Goal: Task Accomplishment & Management: Use online tool/utility

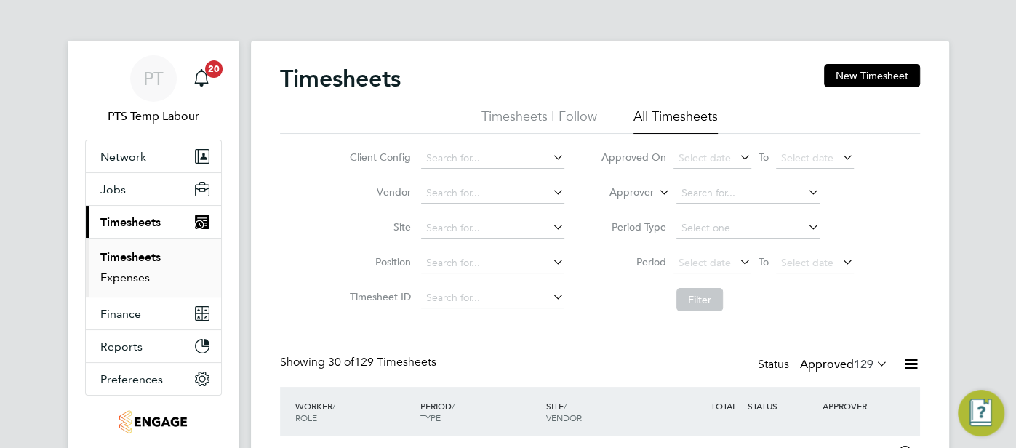
click at [135, 277] on link "Expenses" at bounding box center [124, 278] width 49 height 14
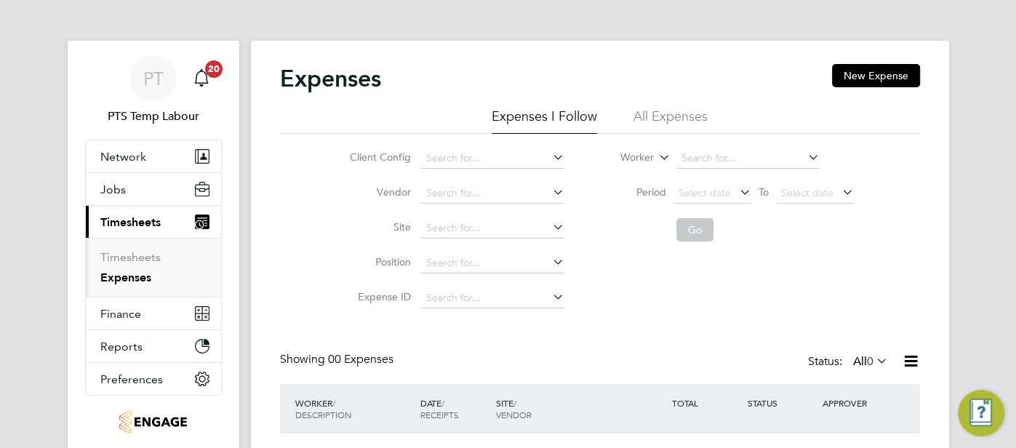
click at [659, 116] on li "All Expenses" at bounding box center [671, 121] width 74 height 26
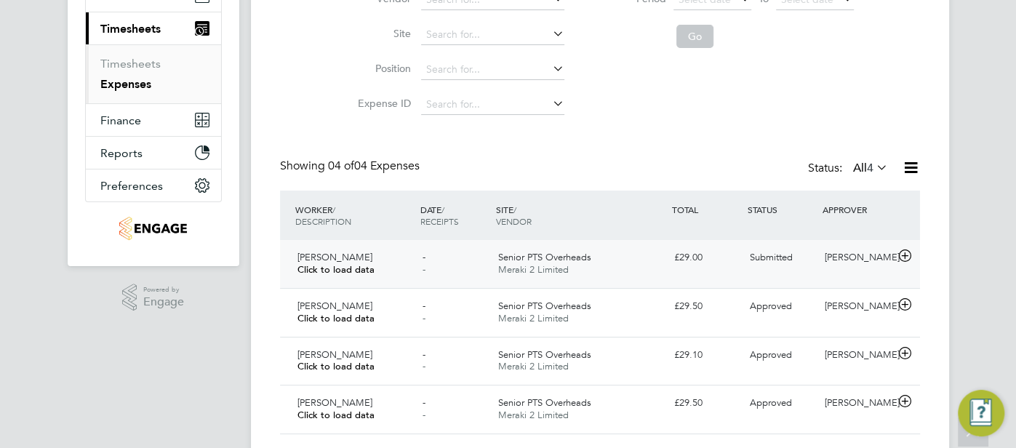
click at [853, 253] on div "Craig Dixon" at bounding box center [857, 258] width 76 height 24
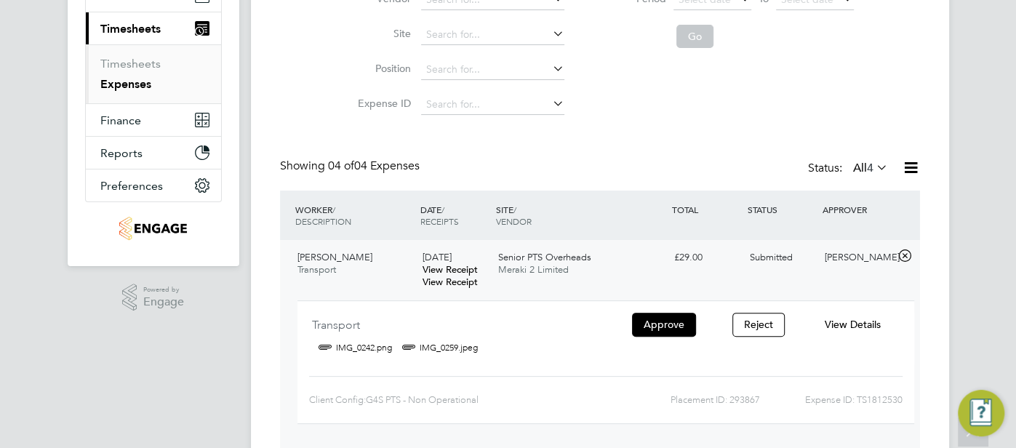
click at [845, 324] on span "View Details" at bounding box center [852, 324] width 56 height 13
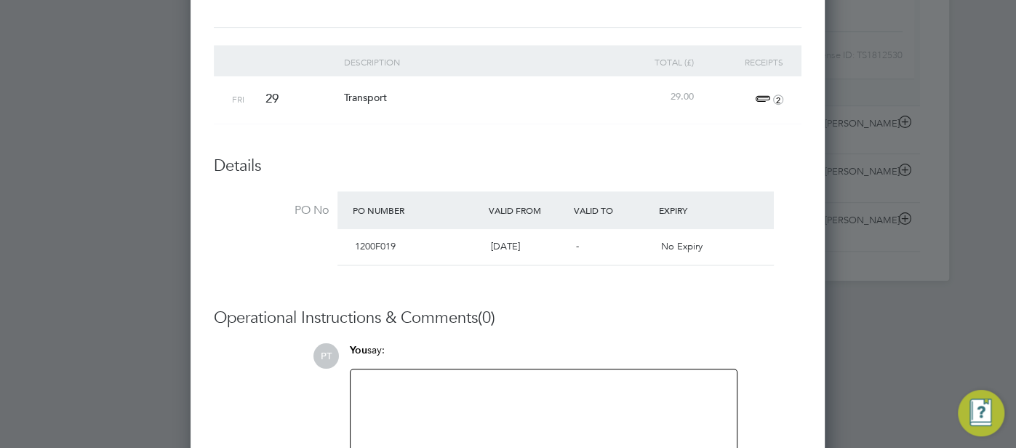
click at [440, 403] on div at bounding box center [543, 409] width 369 height 63
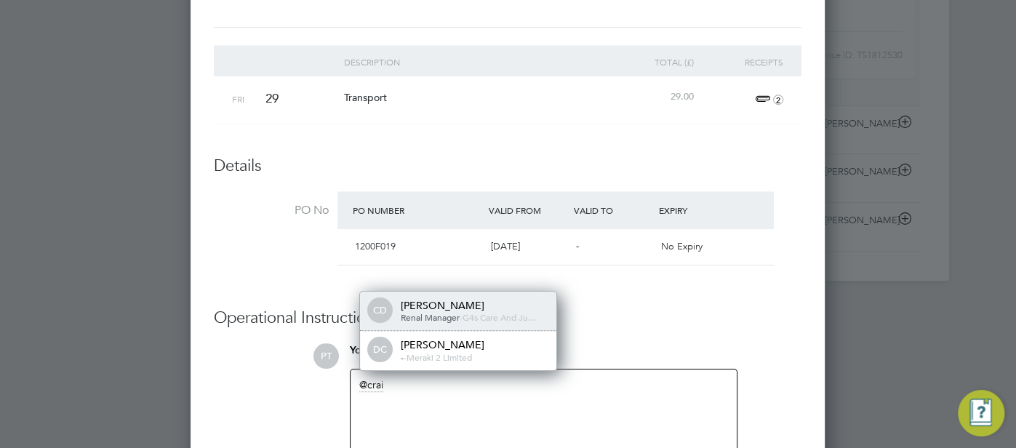
click at [461, 311] on span "-" at bounding box center [461, 317] width 3 height 12
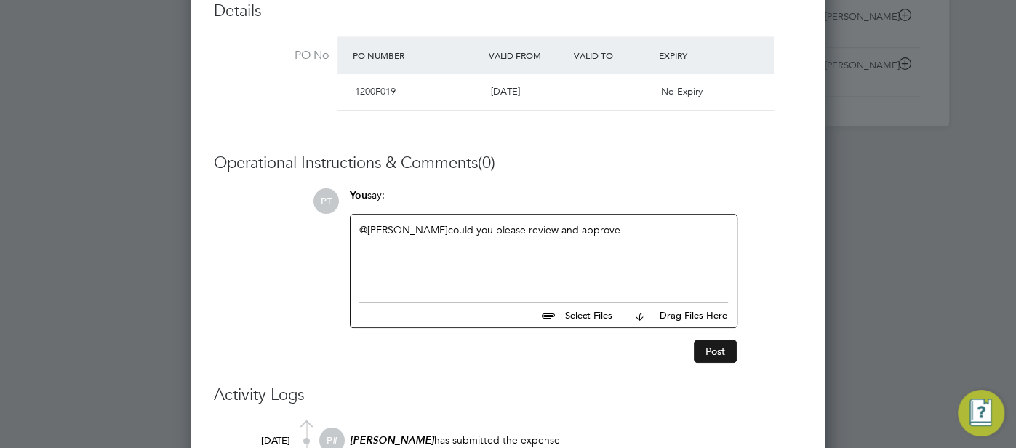
click at [708, 356] on button "Post" at bounding box center [715, 351] width 43 height 23
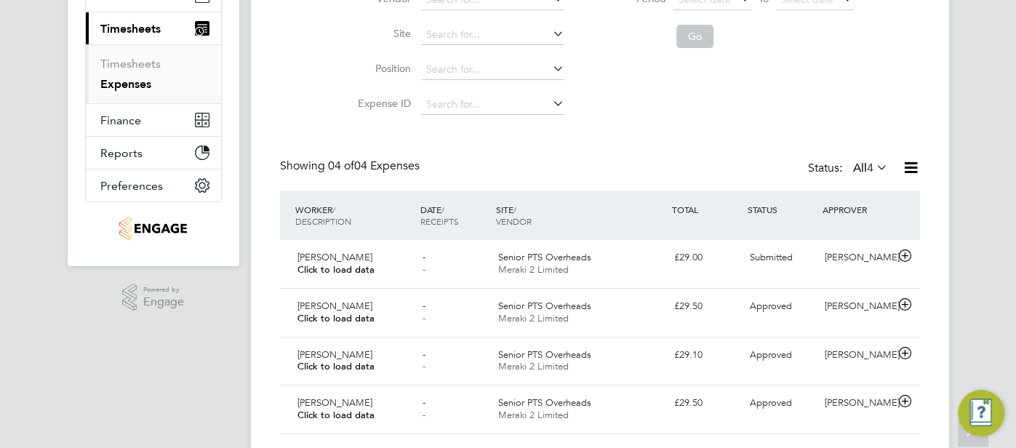
click at [910, 165] on icon at bounding box center [911, 168] width 18 height 18
click at [886, 203] on li "Download Expenses Report" at bounding box center [844, 202] width 147 height 20
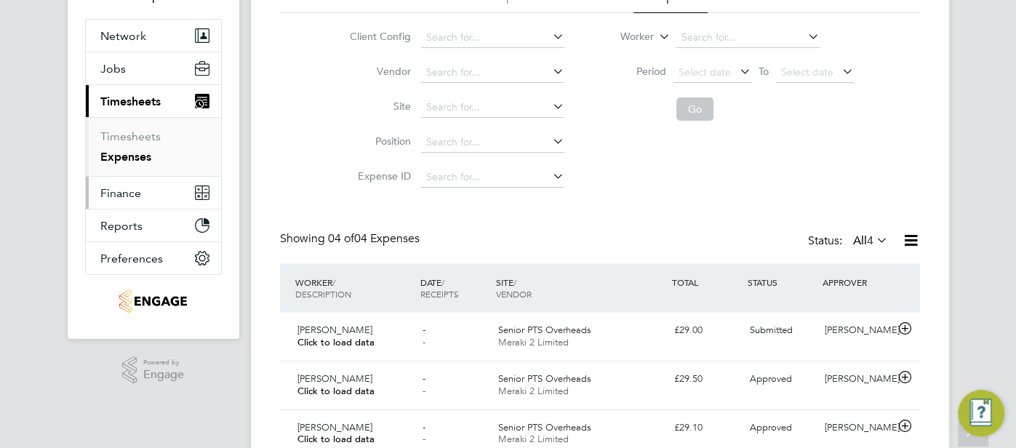
scroll to position [46, 0]
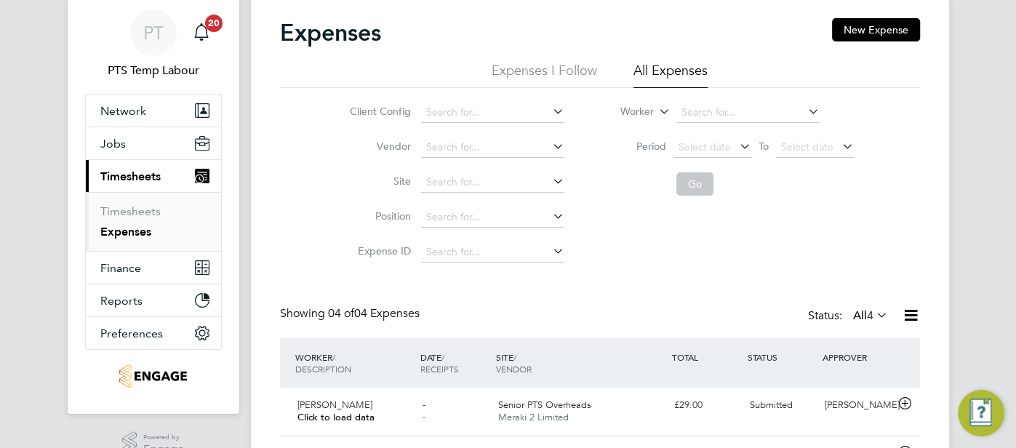
click at [146, 36] on span "PT" at bounding box center [153, 32] width 20 height 19
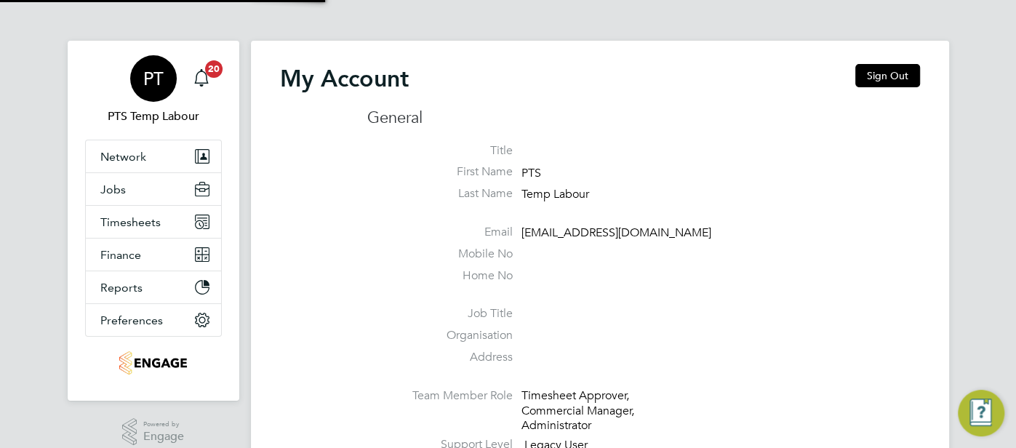
type input "pts.templabour@uk.g4s.com"
click at [862, 78] on button "Sign Out" at bounding box center [888, 75] width 65 height 23
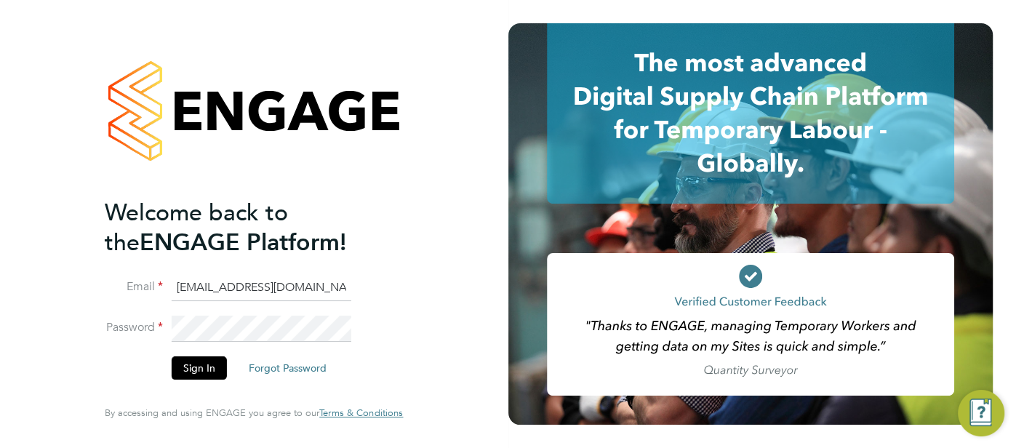
click at [335, 290] on input "pts.templabour@uk.g4s.com" at bounding box center [262, 288] width 180 height 26
type input "cjs.templabour@uk.g4s.com"
click at [200, 367] on button "Sign In" at bounding box center [199, 367] width 55 height 23
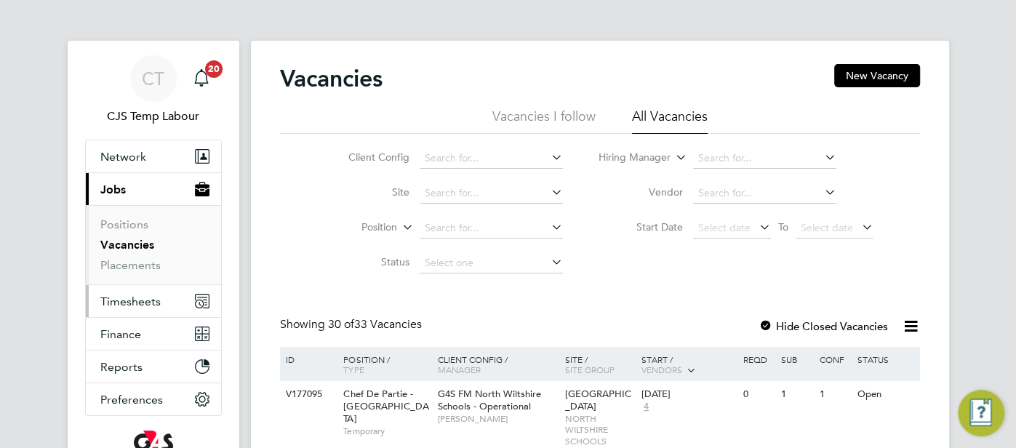
click at [140, 298] on span "Timesheets" at bounding box center [130, 302] width 60 height 14
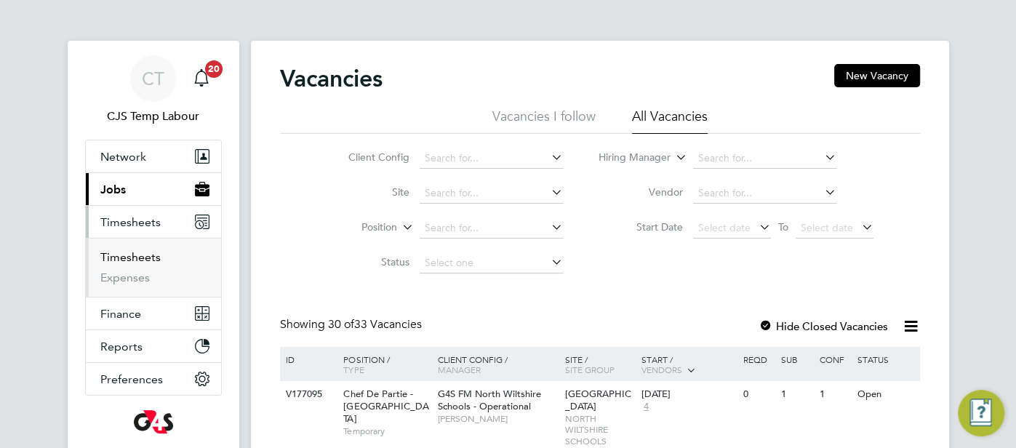
click at [139, 258] on link "Timesheets" at bounding box center [130, 257] width 60 height 14
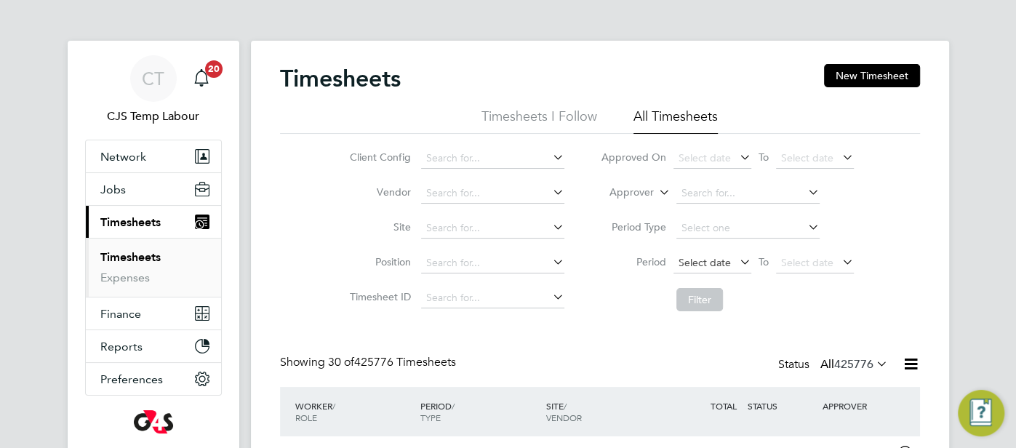
click at [697, 262] on span "Select date" at bounding box center [705, 262] width 52 height 13
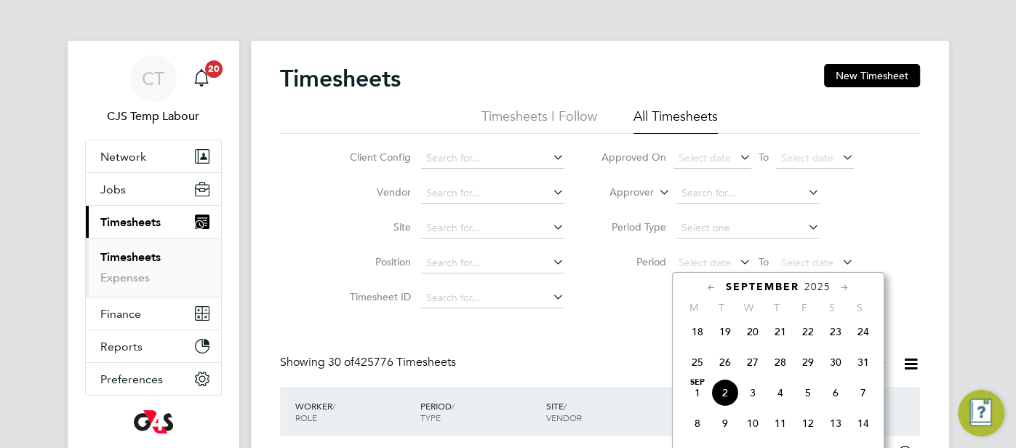
click at [712, 284] on icon at bounding box center [712, 288] width 14 height 16
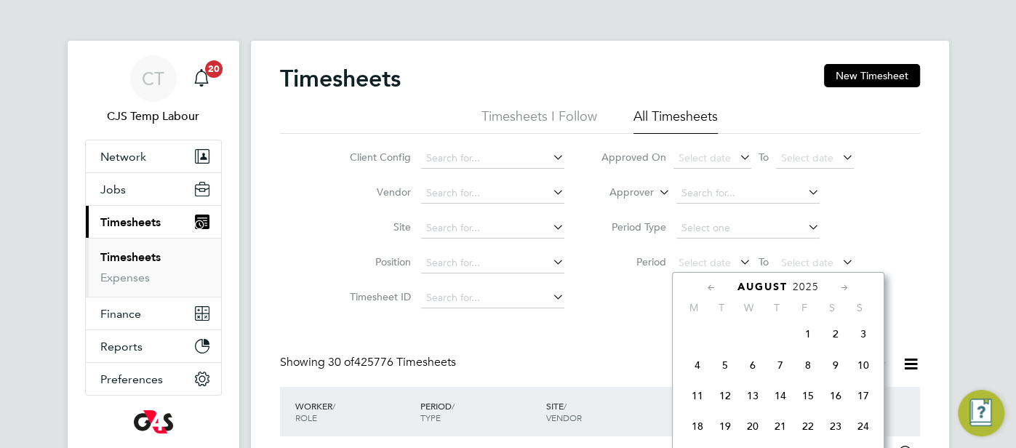
click at [712, 284] on icon at bounding box center [712, 288] width 14 height 16
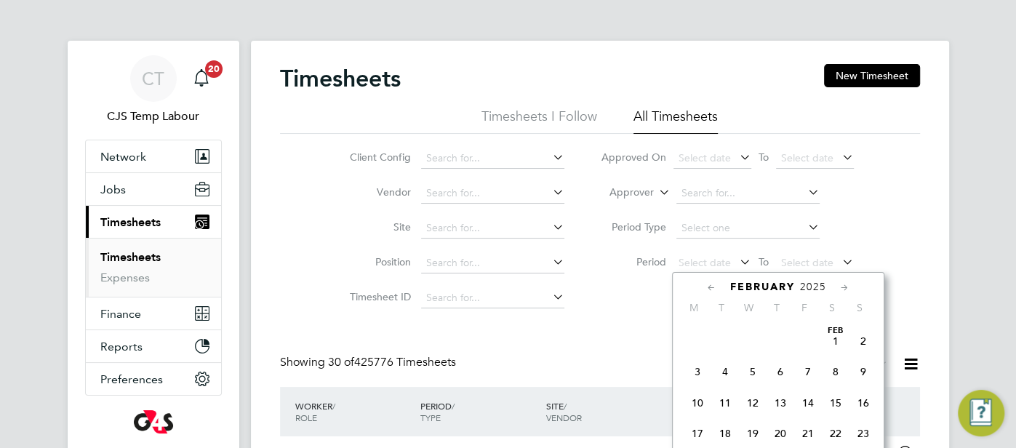
click at [712, 284] on icon at bounding box center [712, 288] width 14 height 16
click at [698, 437] on span "30" at bounding box center [698, 437] width 28 height 28
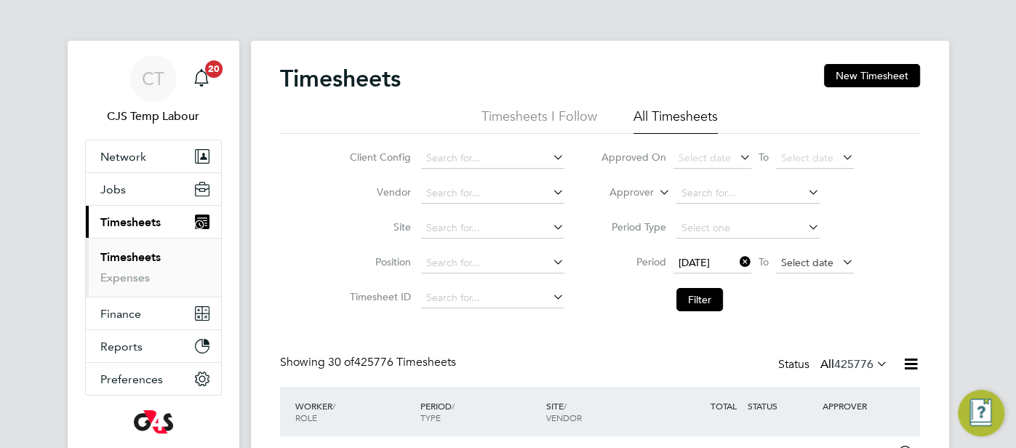
click at [793, 257] on span "Select date" at bounding box center [807, 262] width 52 height 13
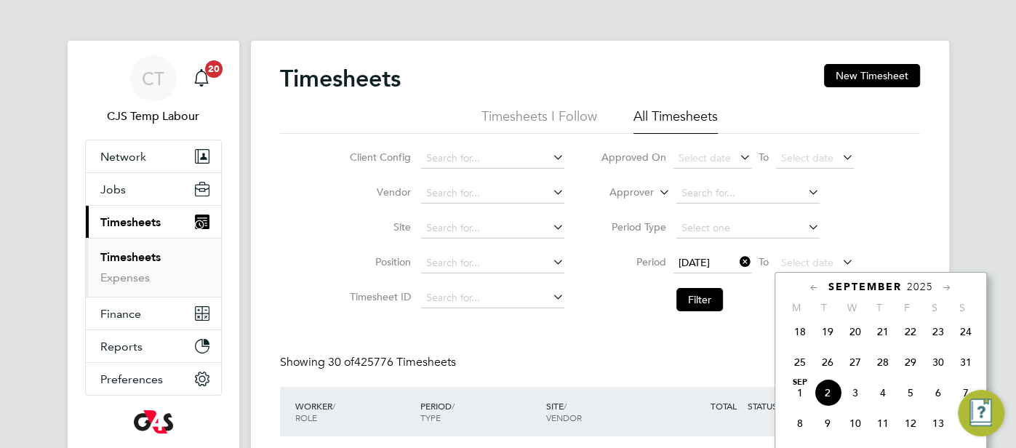
click at [961, 371] on span "31" at bounding box center [966, 362] width 28 height 28
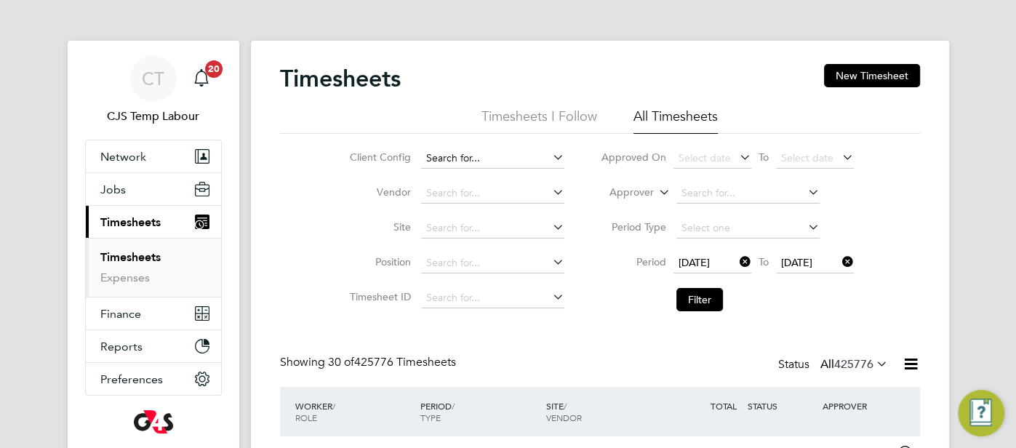
click at [455, 157] on input at bounding box center [492, 158] width 143 height 20
click at [565, 202] on li "G4S FM Co ntractors – Non Operational" at bounding box center [551, 198] width 261 height 20
type input "G4S FM Contractors – Non Operational"
click at [705, 295] on button "Filter" at bounding box center [700, 299] width 47 height 23
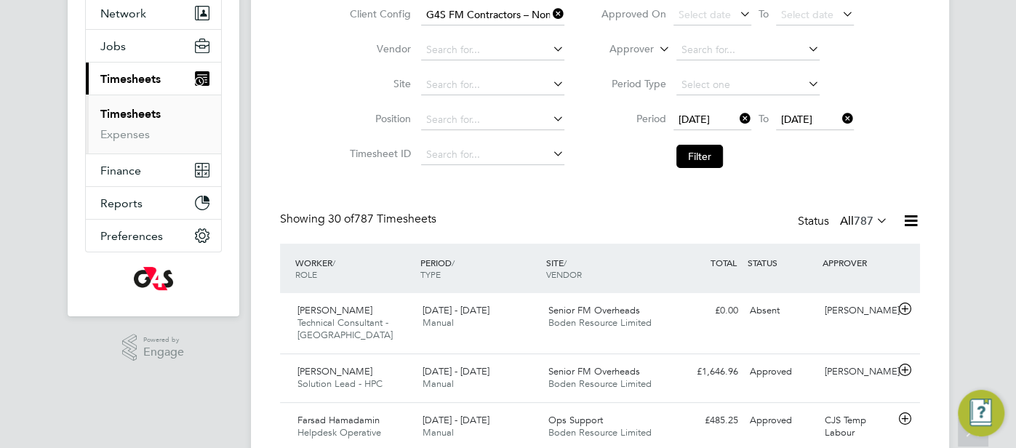
click at [917, 220] on icon at bounding box center [911, 221] width 18 height 18
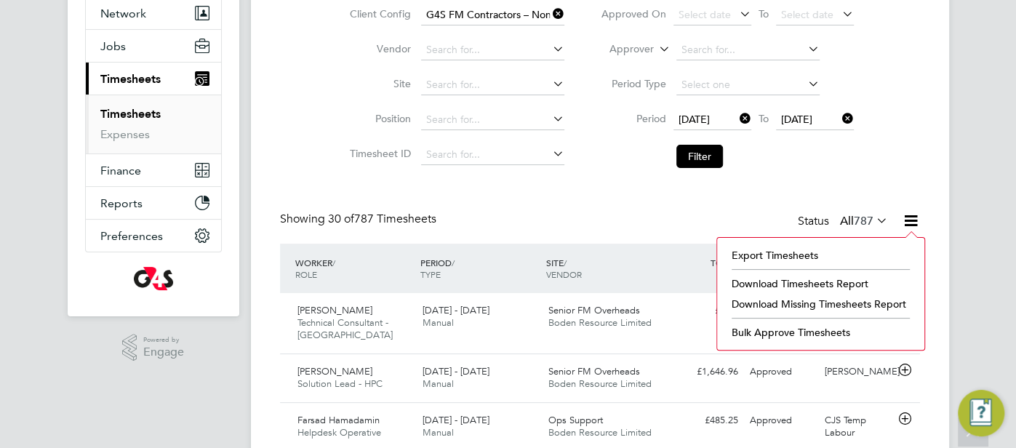
click at [850, 279] on li "Download Timesheets Report" at bounding box center [821, 284] width 193 height 20
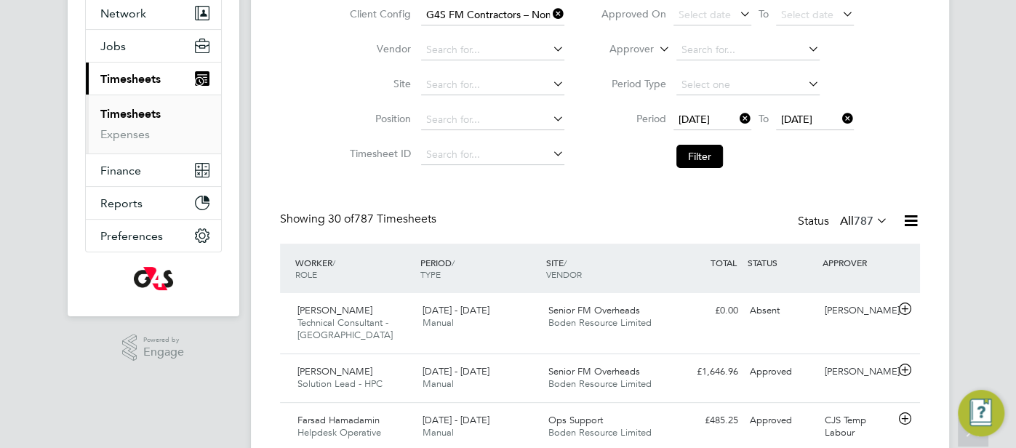
click at [326, 129] on div "Client Config G4S FM Contractors – Non Operational Vendor Site Position Timeshe…" at bounding box center [600, 83] width 640 height 185
click at [140, 131] on link "Expenses" at bounding box center [124, 134] width 49 height 14
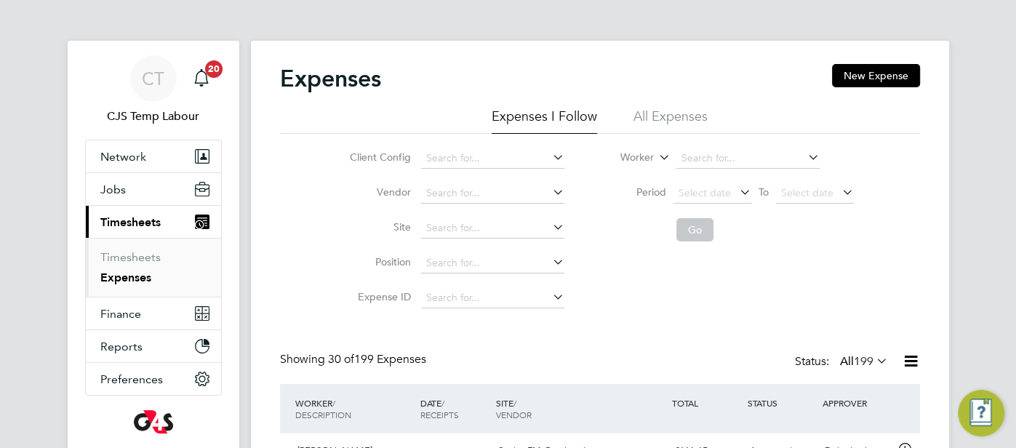
click at [664, 121] on li "All Expenses" at bounding box center [671, 121] width 74 height 26
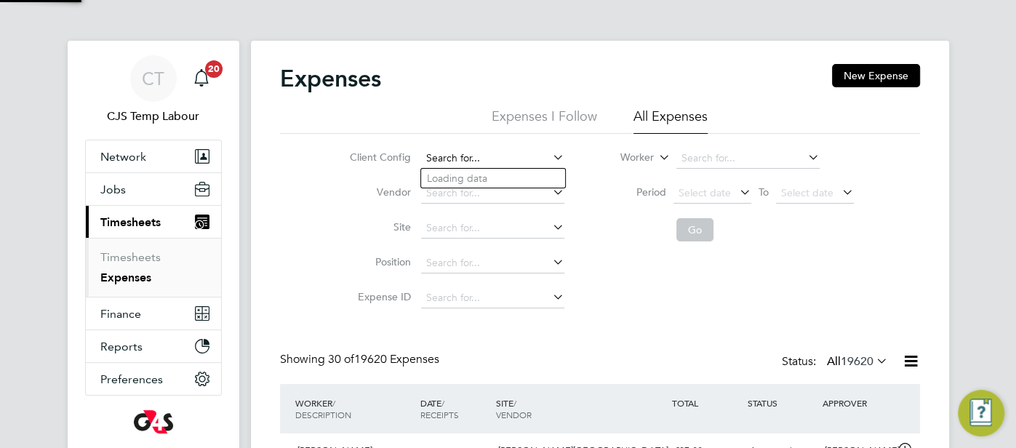
click at [482, 160] on input at bounding box center [492, 158] width 143 height 20
click at [544, 202] on li "G4S FM Cont ractors – Non Operational" at bounding box center [517, 198] width 192 height 20
type input "G4S FM Contractors – Non Operational"
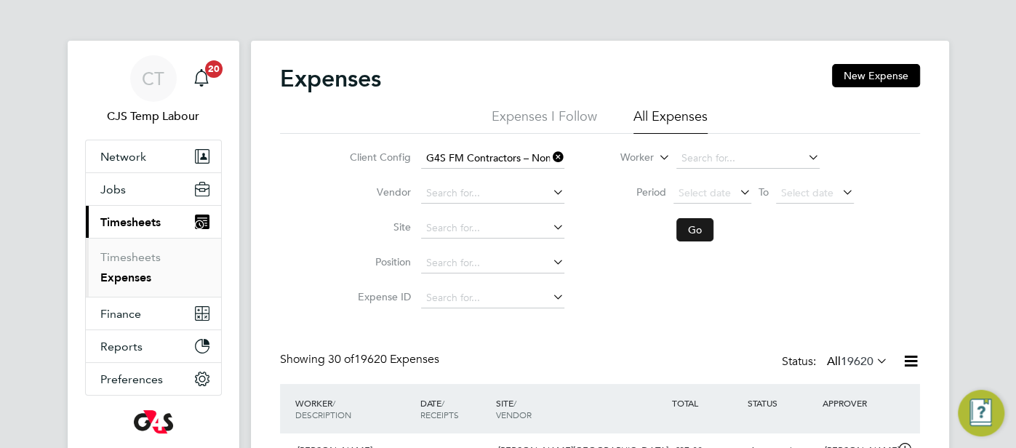
click at [690, 231] on button "Go" at bounding box center [695, 229] width 37 height 23
click at [704, 191] on span "Select date" at bounding box center [705, 192] width 52 height 13
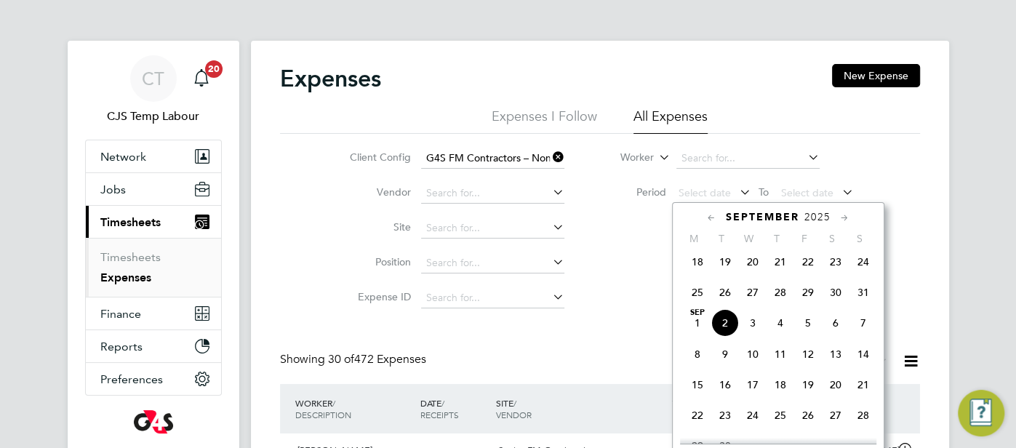
click at [710, 215] on icon at bounding box center [712, 218] width 14 height 16
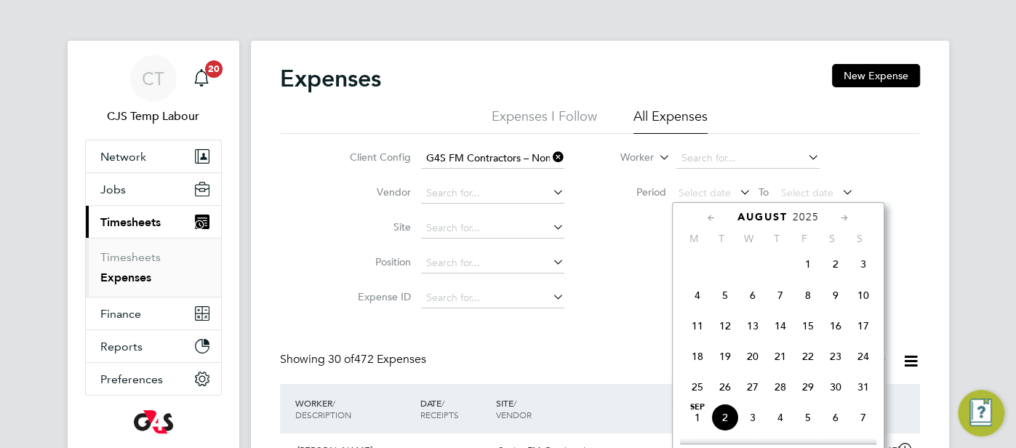
click at [710, 215] on icon at bounding box center [712, 218] width 14 height 16
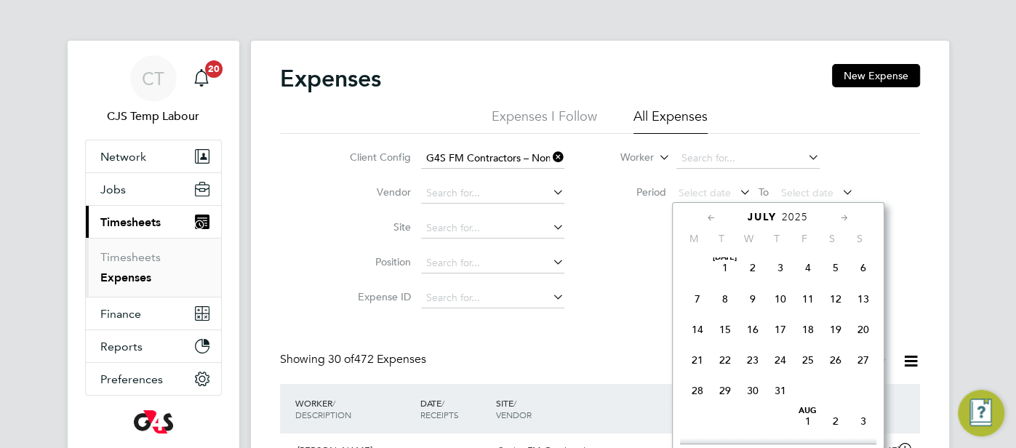
click at [710, 214] on icon at bounding box center [712, 218] width 14 height 16
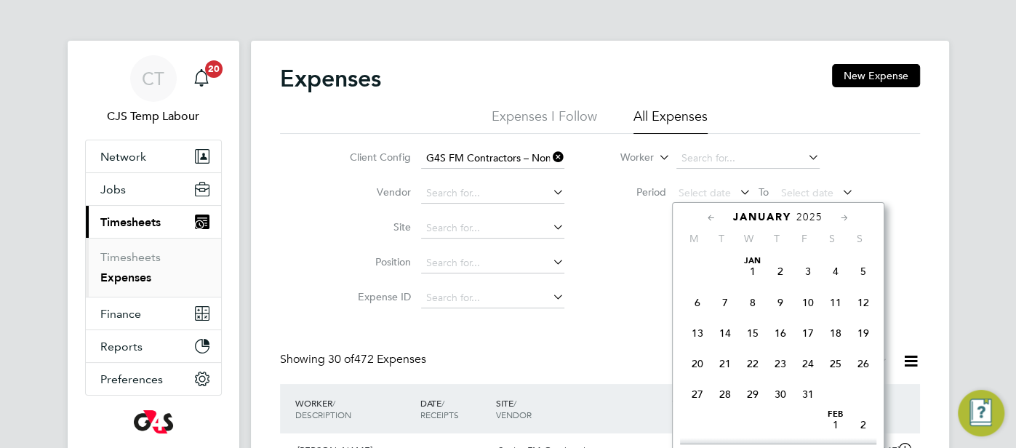
click at [710, 214] on icon at bounding box center [712, 218] width 14 height 16
click at [695, 418] on span "30" at bounding box center [698, 425] width 28 height 28
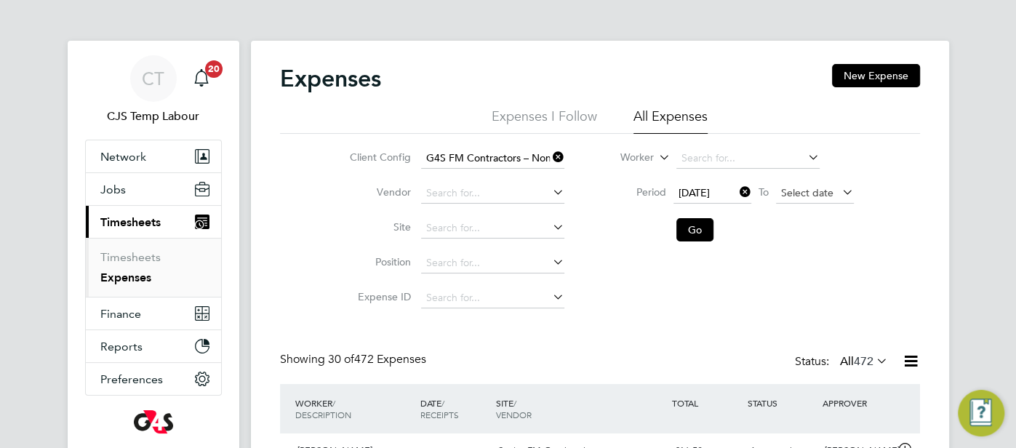
click at [799, 200] on span "Select date" at bounding box center [815, 194] width 78 height 20
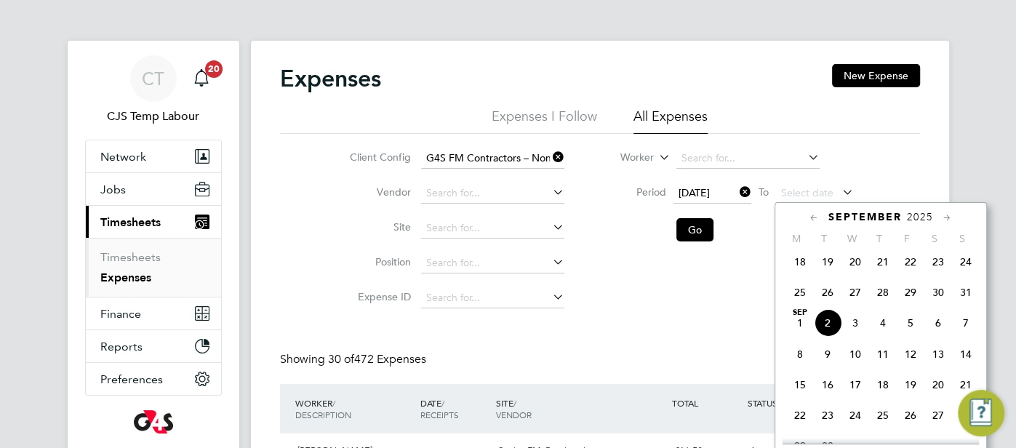
click at [968, 300] on span "31" at bounding box center [966, 293] width 28 height 28
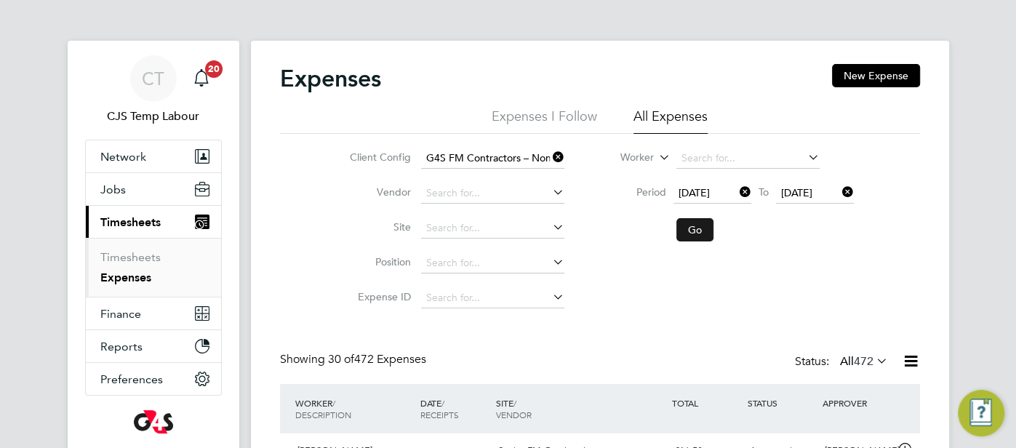
click at [699, 225] on button "Go" at bounding box center [695, 229] width 37 height 23
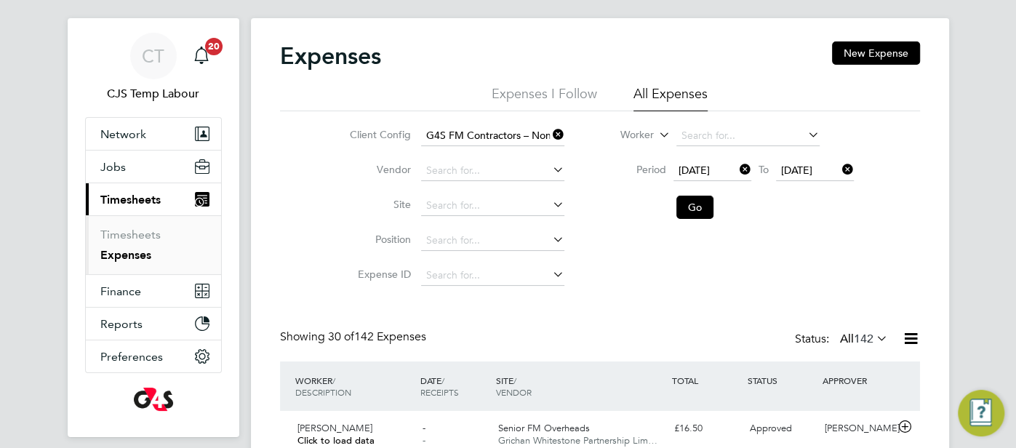
click at [910, 341] on icon at bounding box center [911, 339] width 18 height 18
click at [792, 372] on li "Download Expenses Report" at bounding box center [844, 373] width 147 height 20
click at [150, 196] on span "Timesheets" at bounding box center [130, 200] width 60 height 14
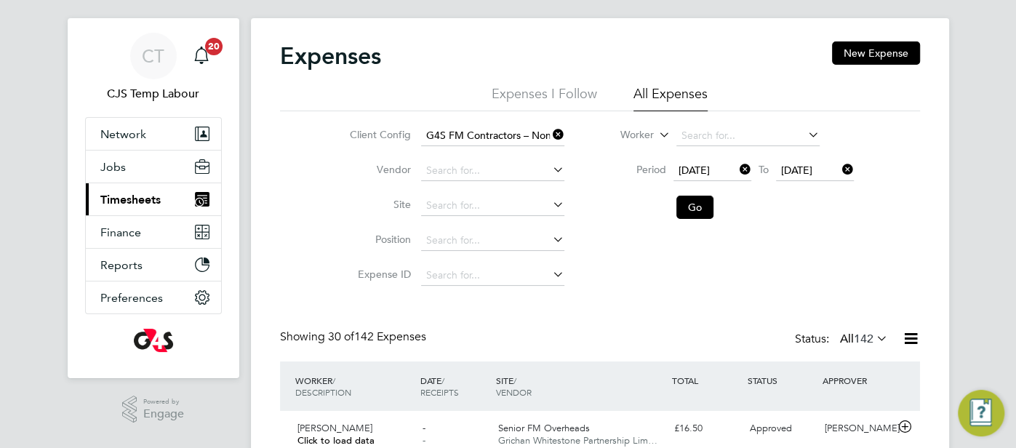
click at [158, 200] on span "Timesheets" at bounding box center [130, 200] width 60 height 14
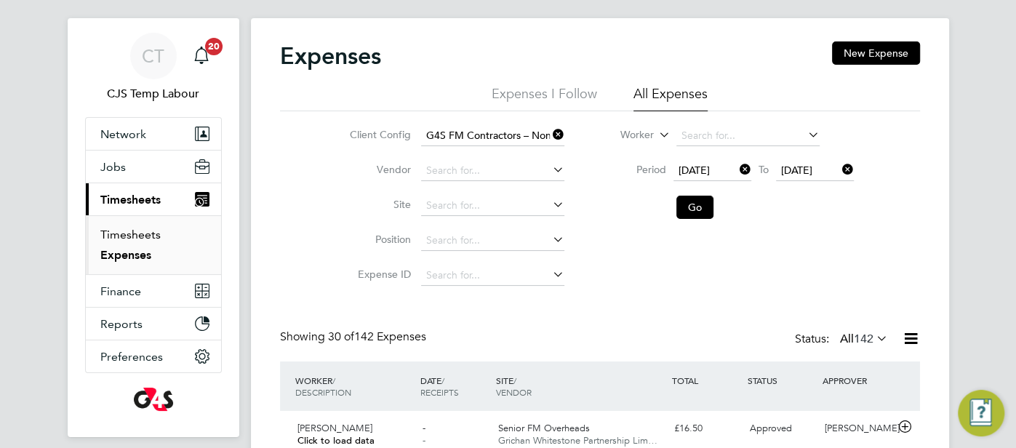
click at [150, 234] on link "Timesheets" at bounding box center [130, 235] width 60 height 14
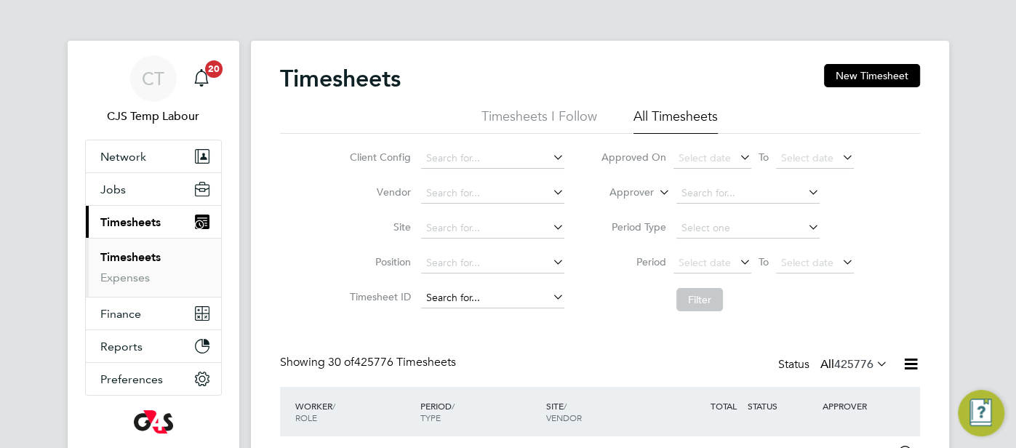
scroll to position [49, 126]
click at [462, 298] on input at bounding box center [492, 298] width 143 height 20
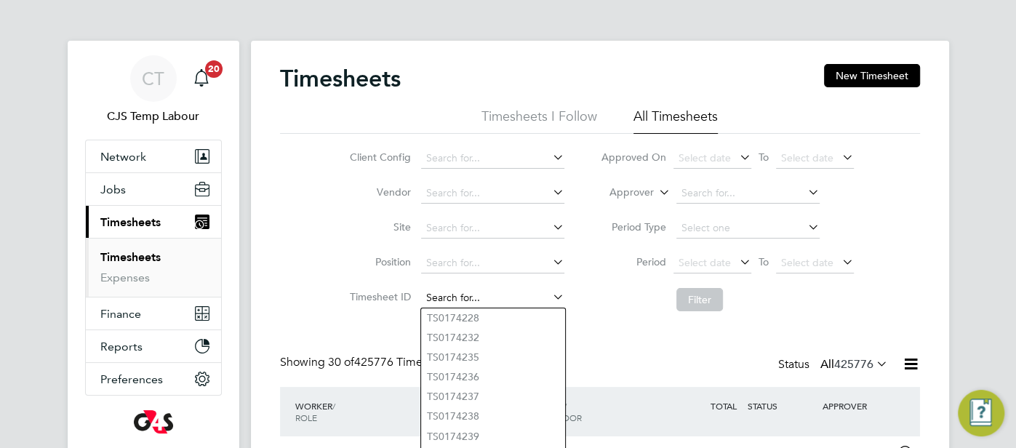
paste input "TS1813650"
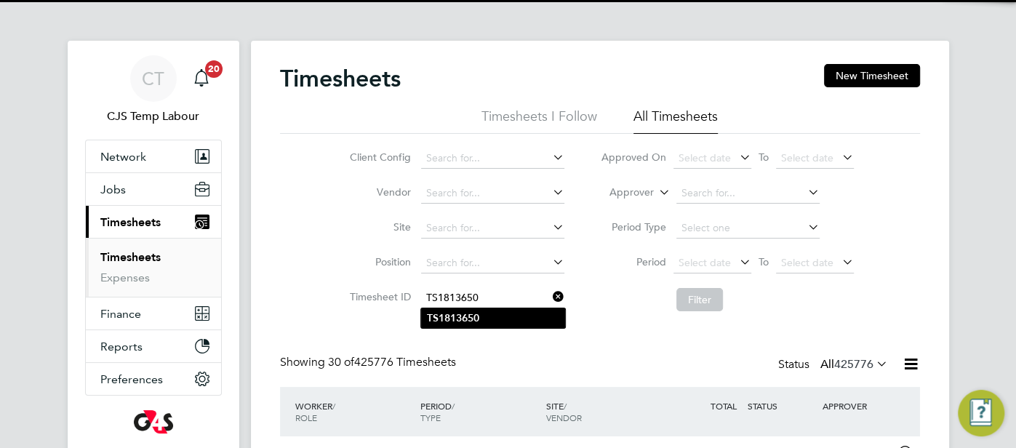
type input "TS1813650"
click at [492, 318] on li "TS1813650" at bounding box center [493, 318] width 144 height 20
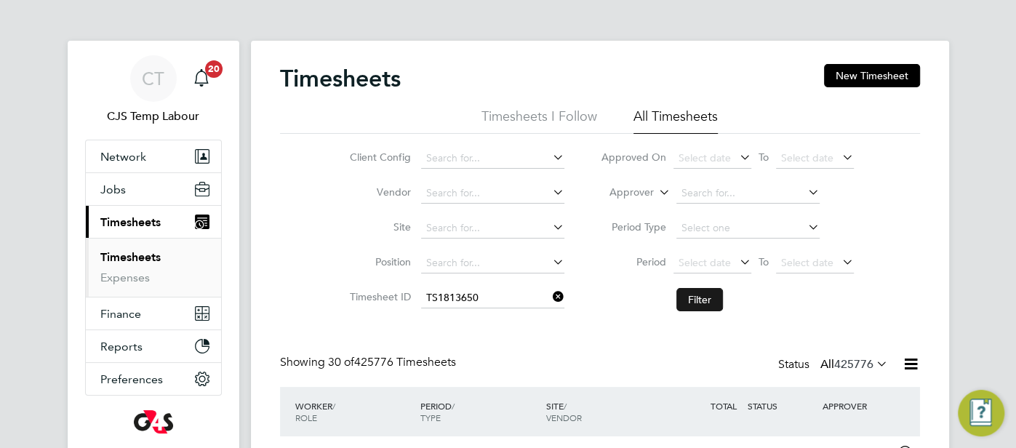
click at [704, 302] on button "Filter" at bounding box center [700, 299] width 47 height 23
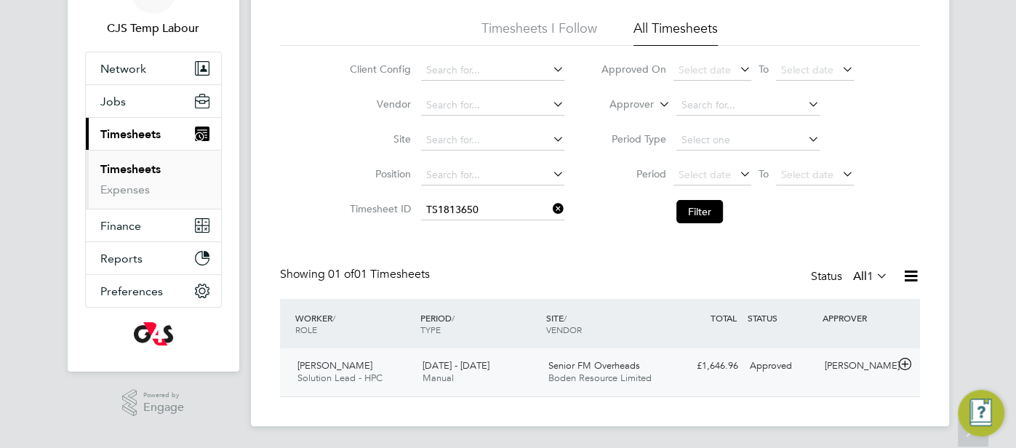
click at [771, 377] on div "Approved" at bounding box center [782, 366] width 76 height 24
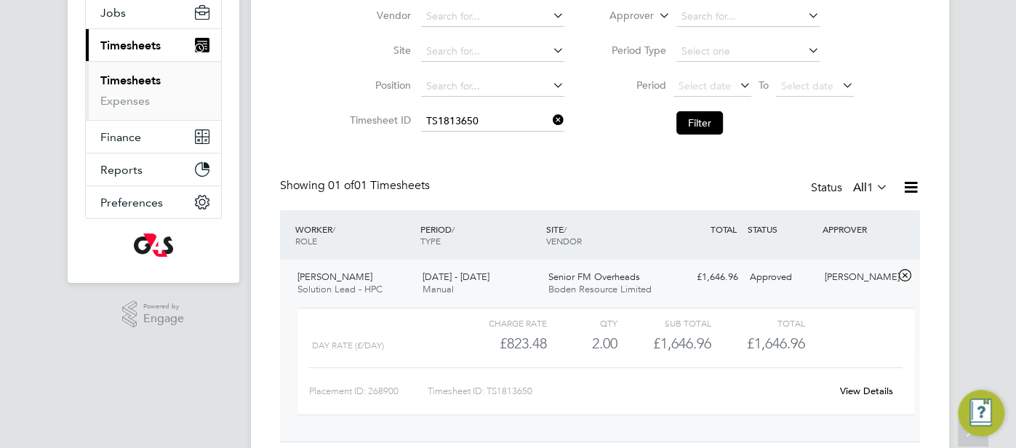
click at [851, 391] on link "View Details" at bounding box center [866, 391] width 53 height 12
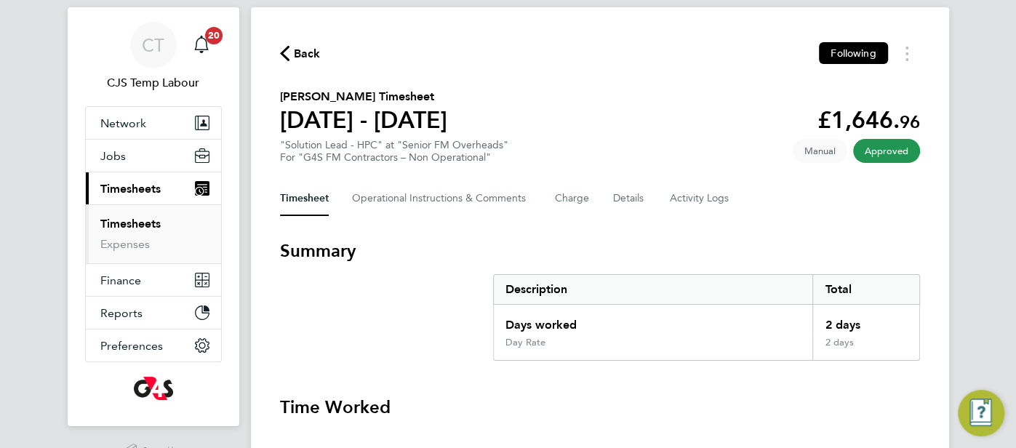
scroll to position [56, 0]
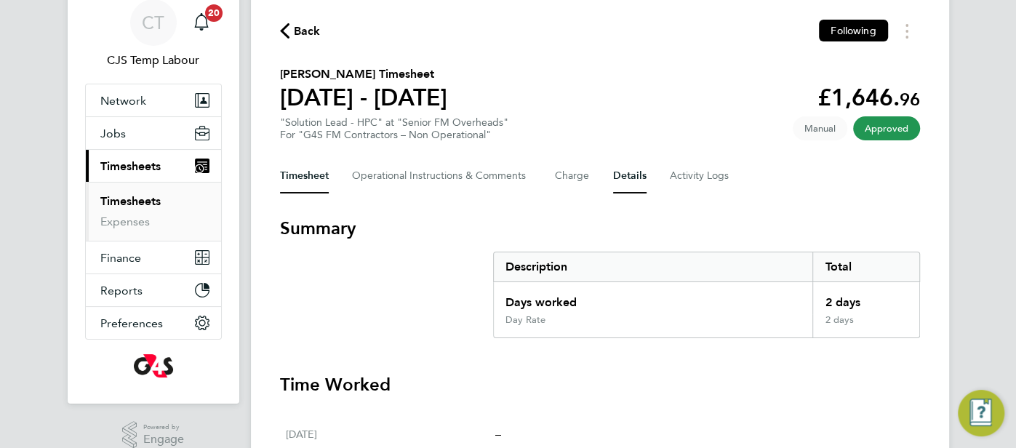
click at [620, 174] on button "Details" at bounding box center [629, 176] width 33 height 35
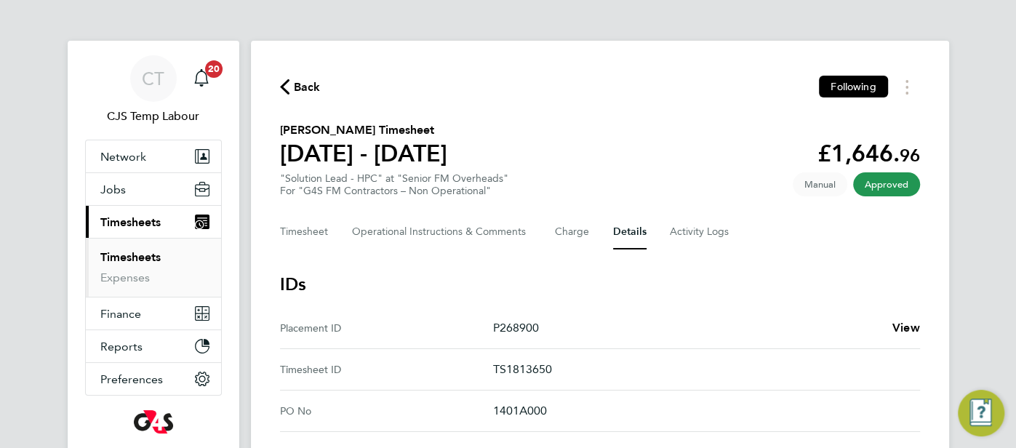
click at [891, 328] on div "P268900 View" at bounding box center [706, 327] width 427 height 17
click at [909, 327] on span "View" at bounding box center [907, 328] width 28 height 14
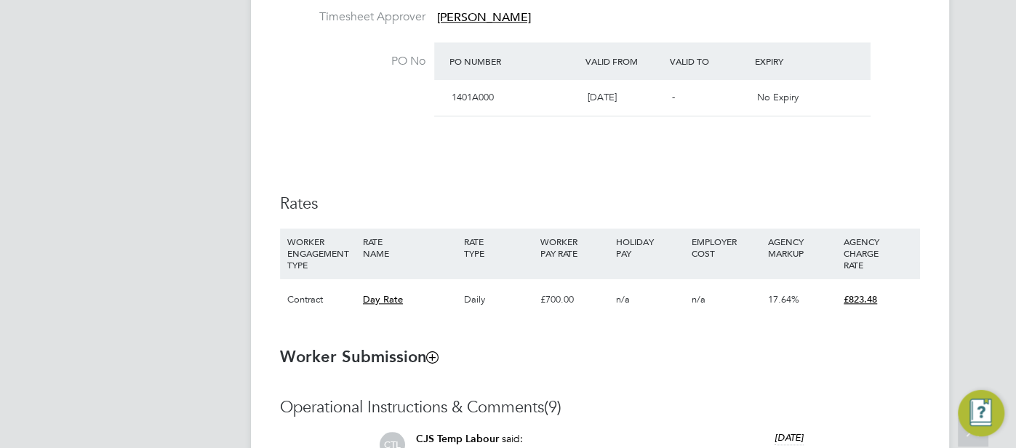
scroll to position [789, 0]
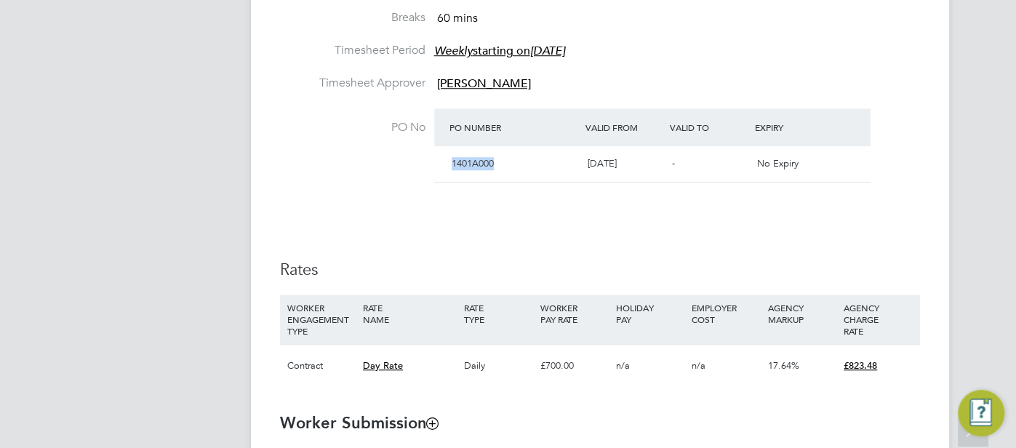
drag, startPoint x: 501, startPoint y: 148, endPoint x: 450, endPoint y: 149, distance: 50.9
click at [449, 152] on div "1401A000" at bounding box center [514, 164] width 136 height 24
copy span "1401A000"
